Goal: Task Accomplishment & Management: Manage account settings

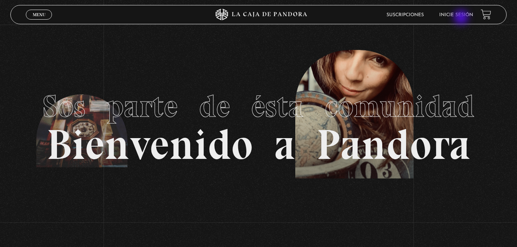
click at [462, 18] on li "Inicie sesión" at bounding box center [456, 15] width 34 height 12
click at [460, 17] on li "Inicie sesión" at bounding box center [456, 15] width 34 height 12
click at [457, 14] on link "Inicie sesión" at bounding box center [456, 15] width 34 height 5
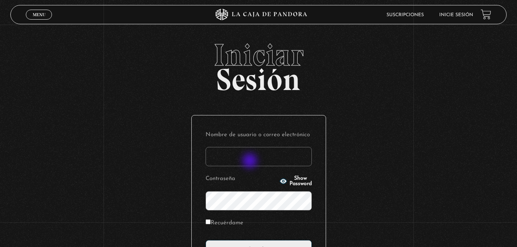
click at [250, 162] on input "Nombre de usuario o correo electrónico" at bounding box center [258, 156] width 106 height 19
type input "[EMAIL_ADDRESS][DOMAIN_NAME]"
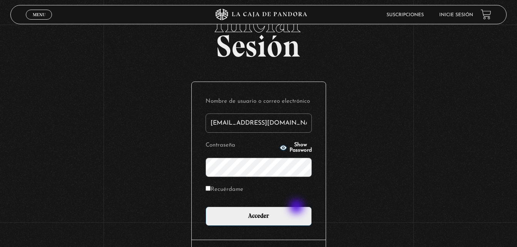
scroll to position [77, 0]
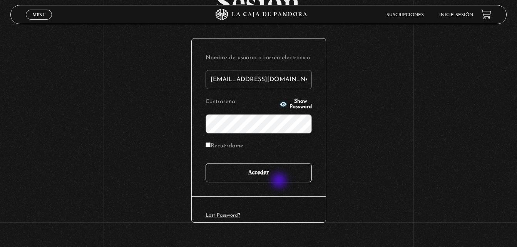
click at [280, 181] on input "Acceder" at bounding box center [258, 172] width 106 height 19
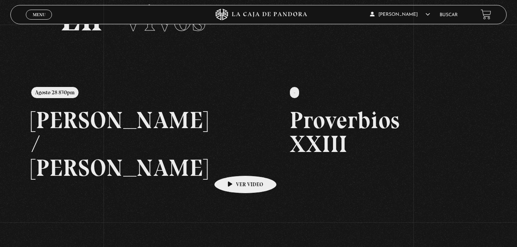
scroll to position [77, 0]
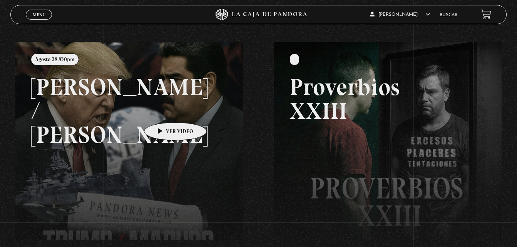
click at [163, 110] on link at bounding box center [273, 165] width 517 height 247
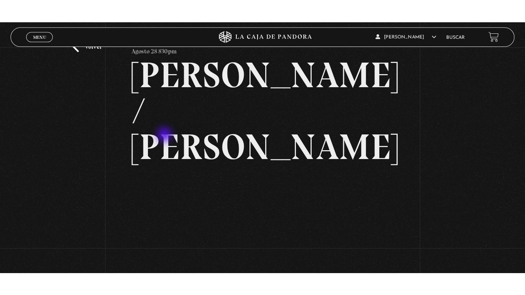
scroll to position [77, 0]
